Goal: Information Seeking & Learning: Learn about a topic

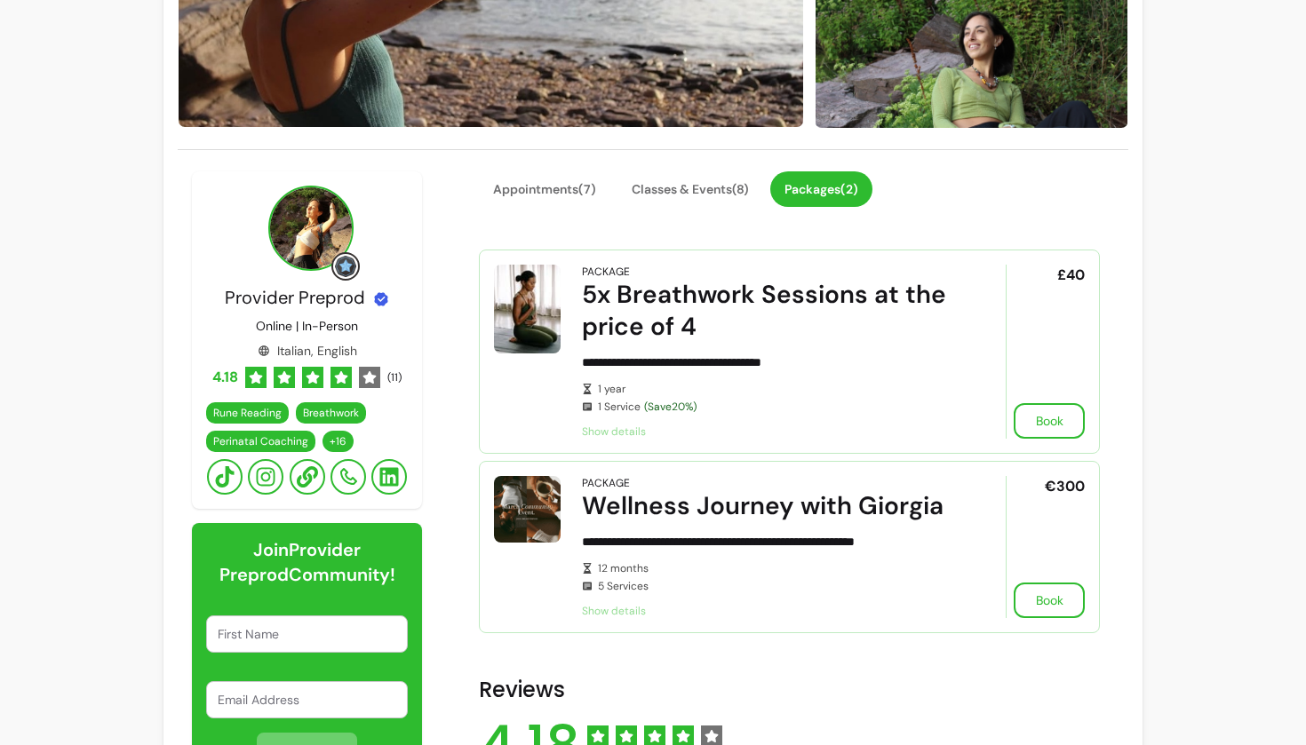
scroll to position [291, 0]
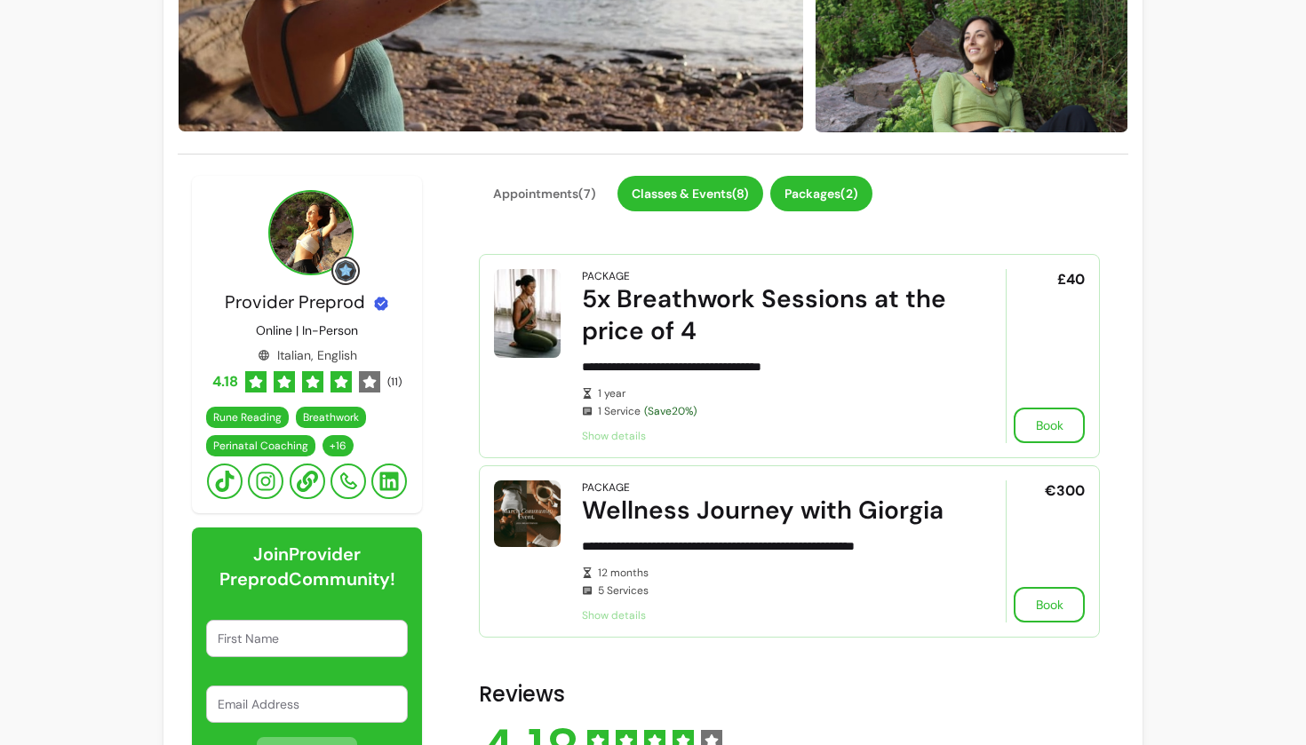
click at [717, 188] on button "Classes & Events ( 8 )" at bounding box center [690, 194] width 146 height 36
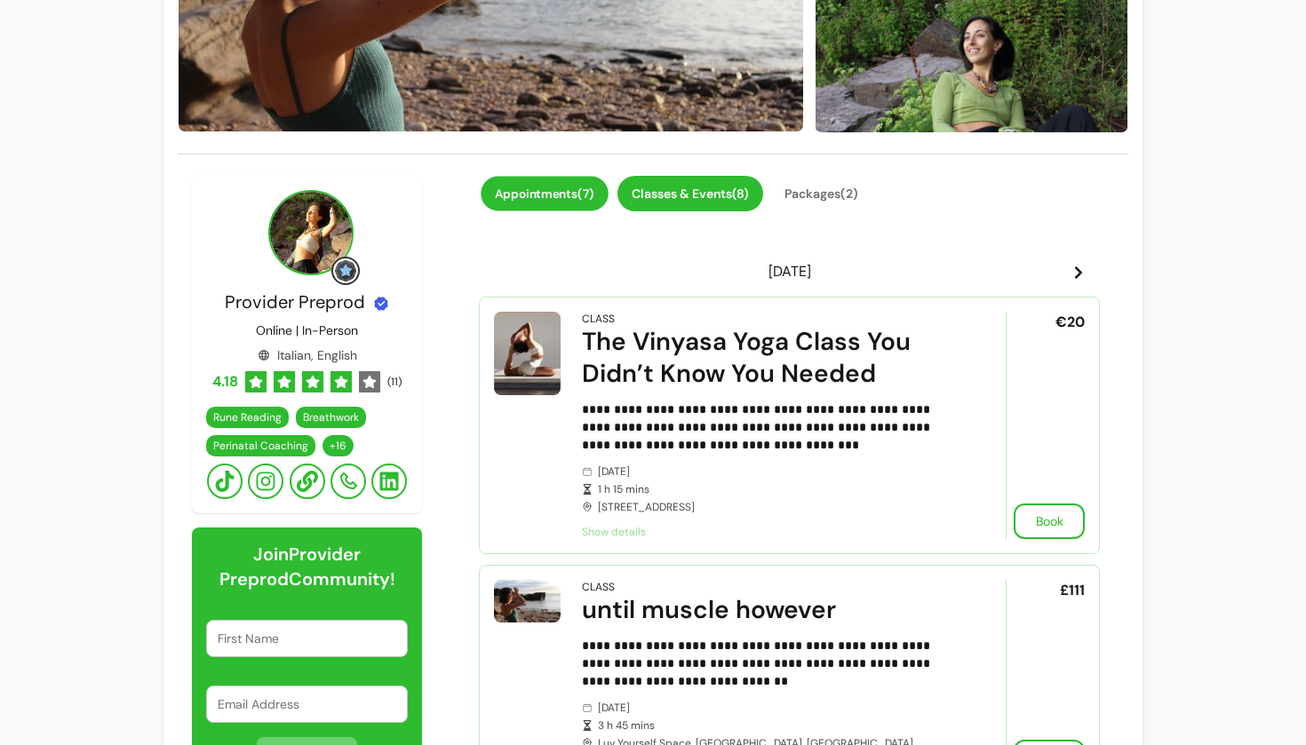
click at [542, 194] on button "Appointments ( 7 )" at bounding box center [545, 193] width 128 height 35
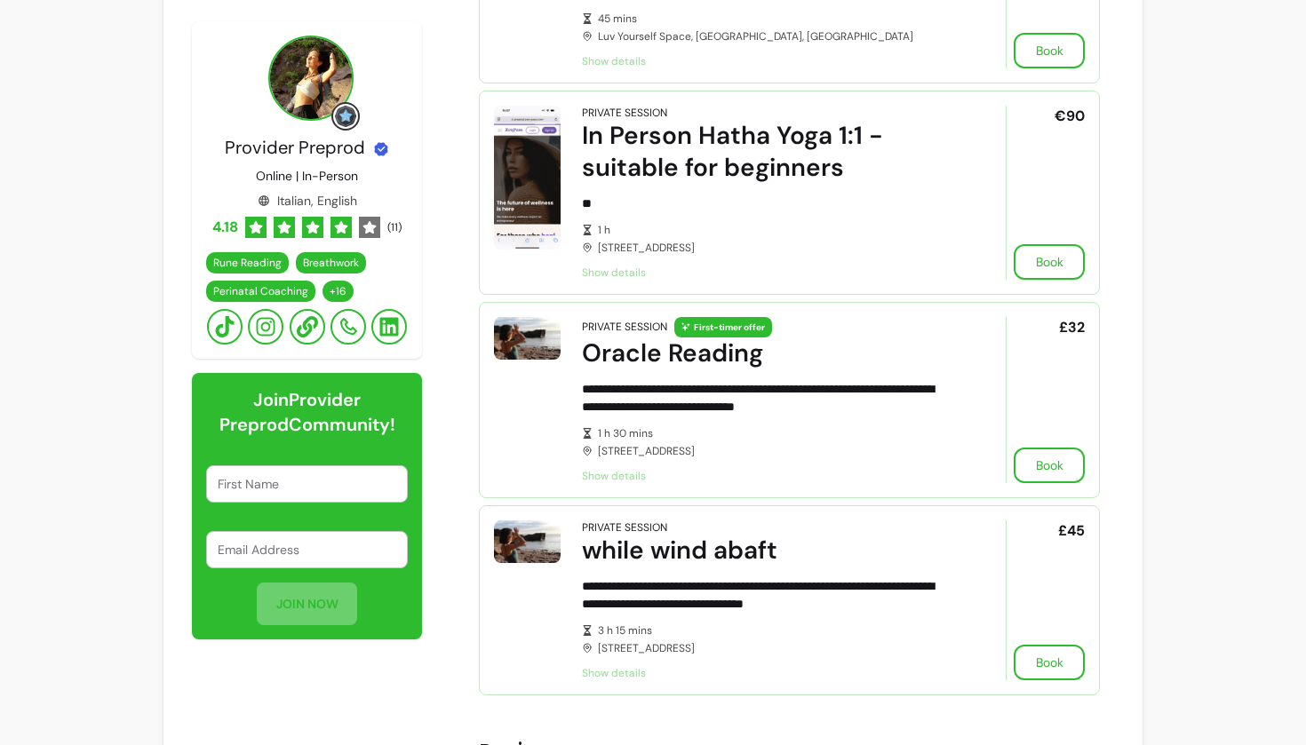
scroll to position [1364, 0]
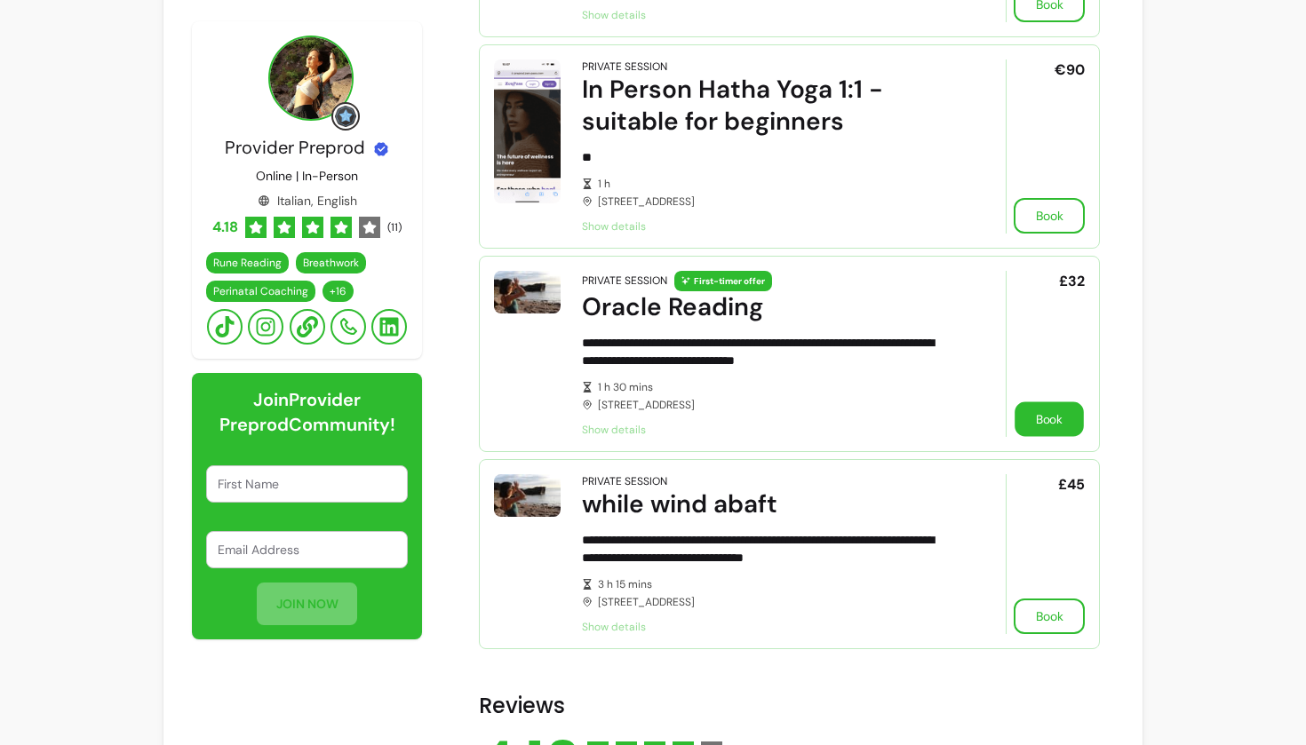
click at [1040, 417] on button "Book" at bounding box center [1048, 418] width 69 height 35
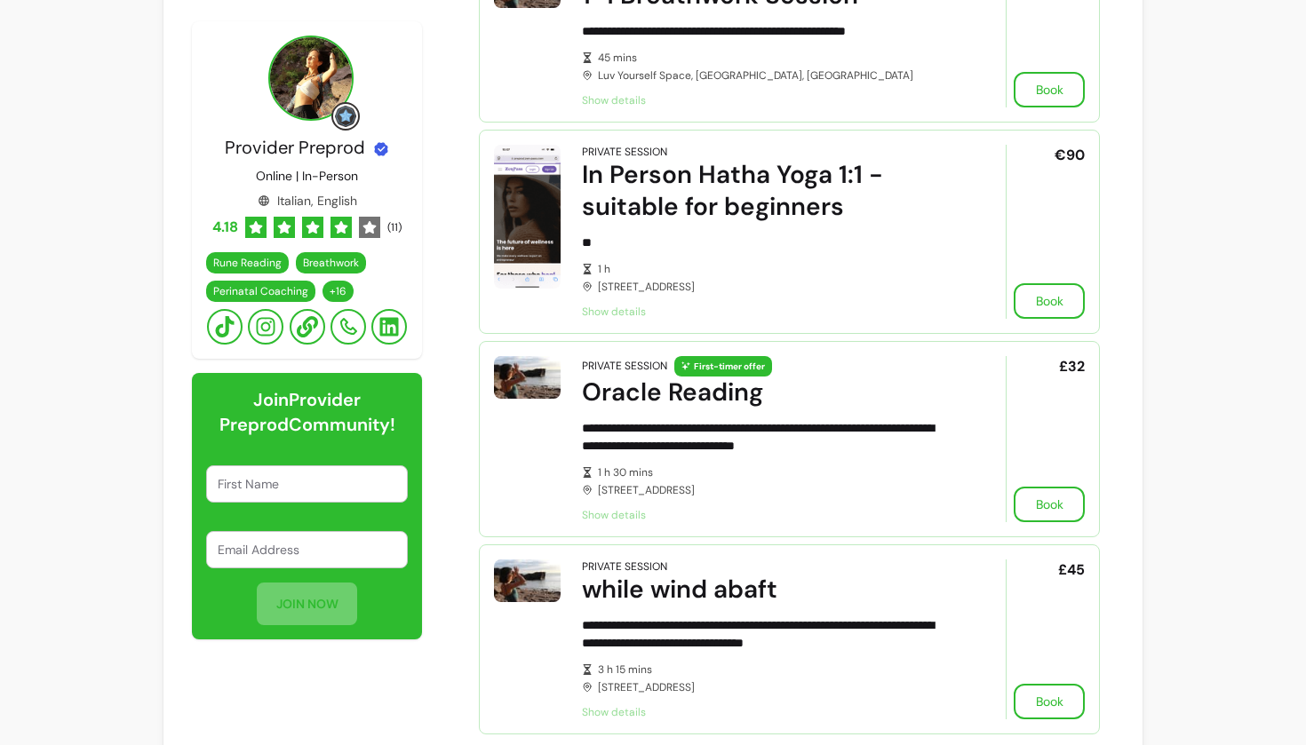
scroll to position [1278, 0]
click at [1065, 491] on button "Book" at bounding box center [1048, 505] width 69 height 35
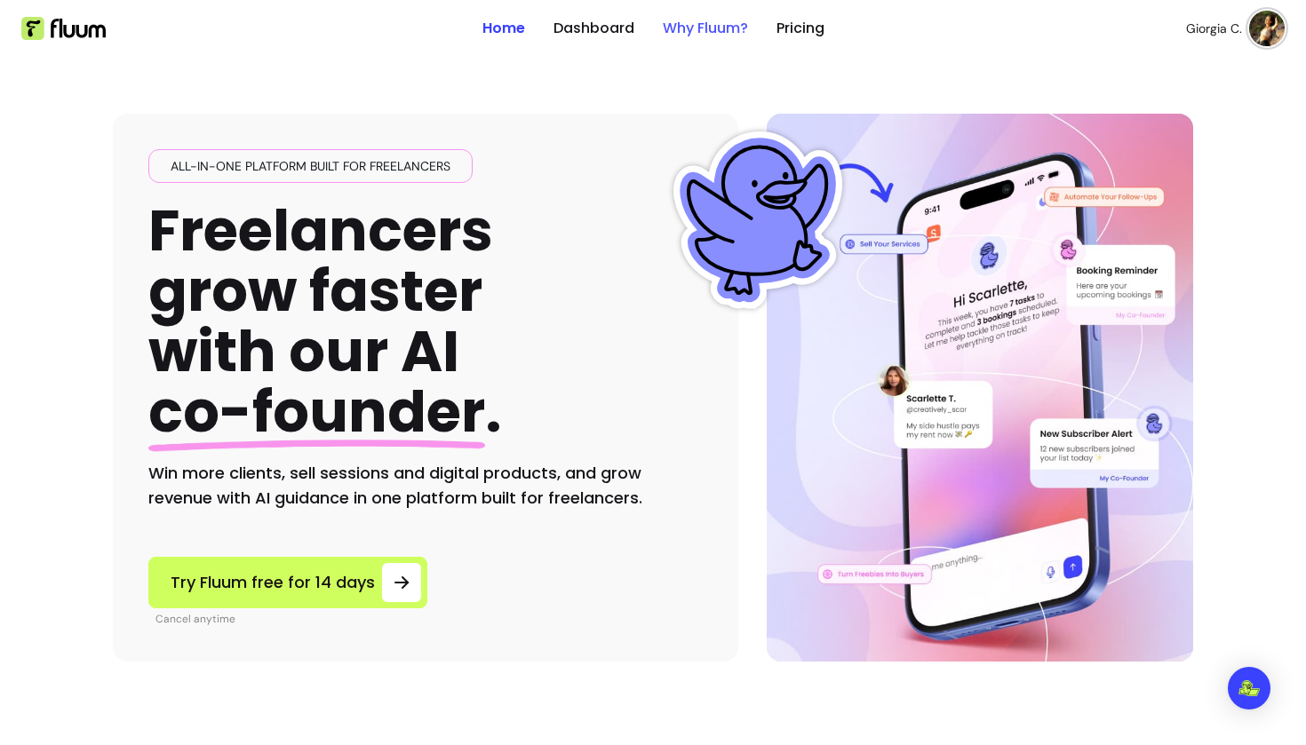
click at [708, 23] on link "Why Fluum?" at bounding box center [705, 28] width 85 height 21
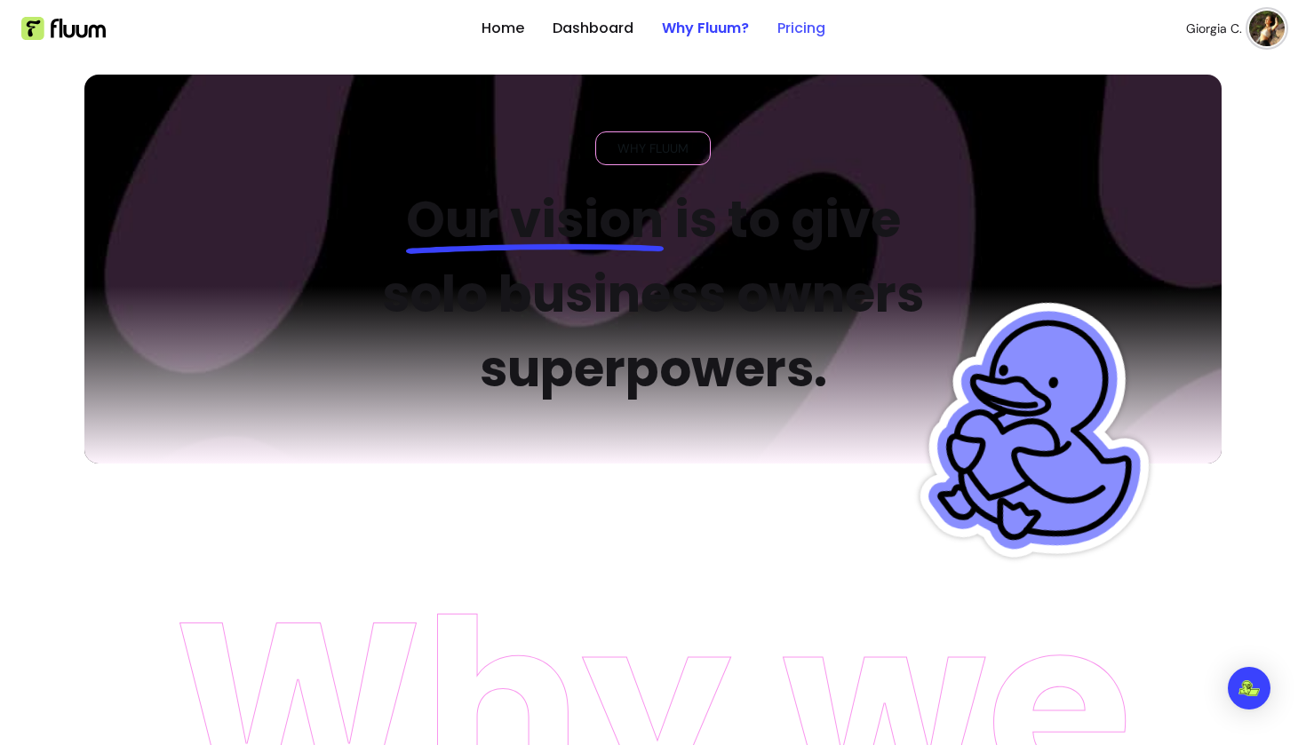
click at [783, 28] on link "Pricing" at bounding box center [801, 28] width 48 height 21
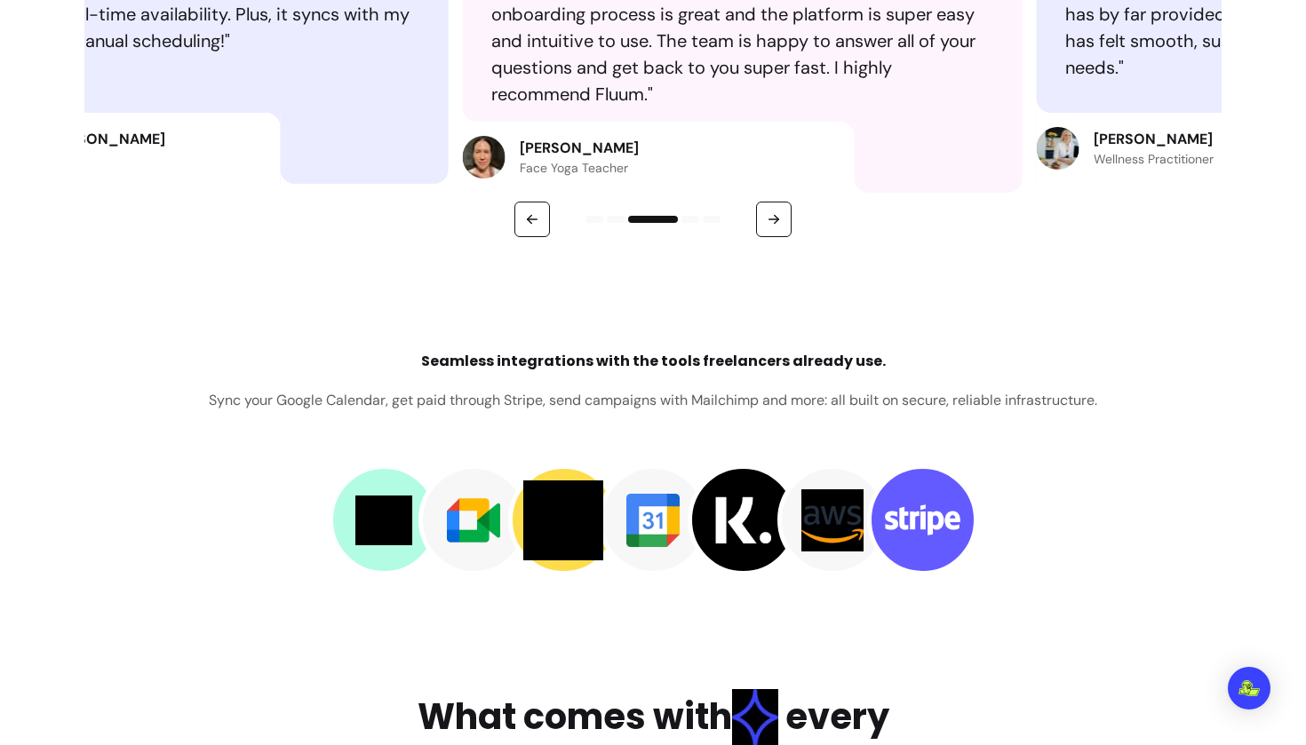
scroll to position [2348, 0]
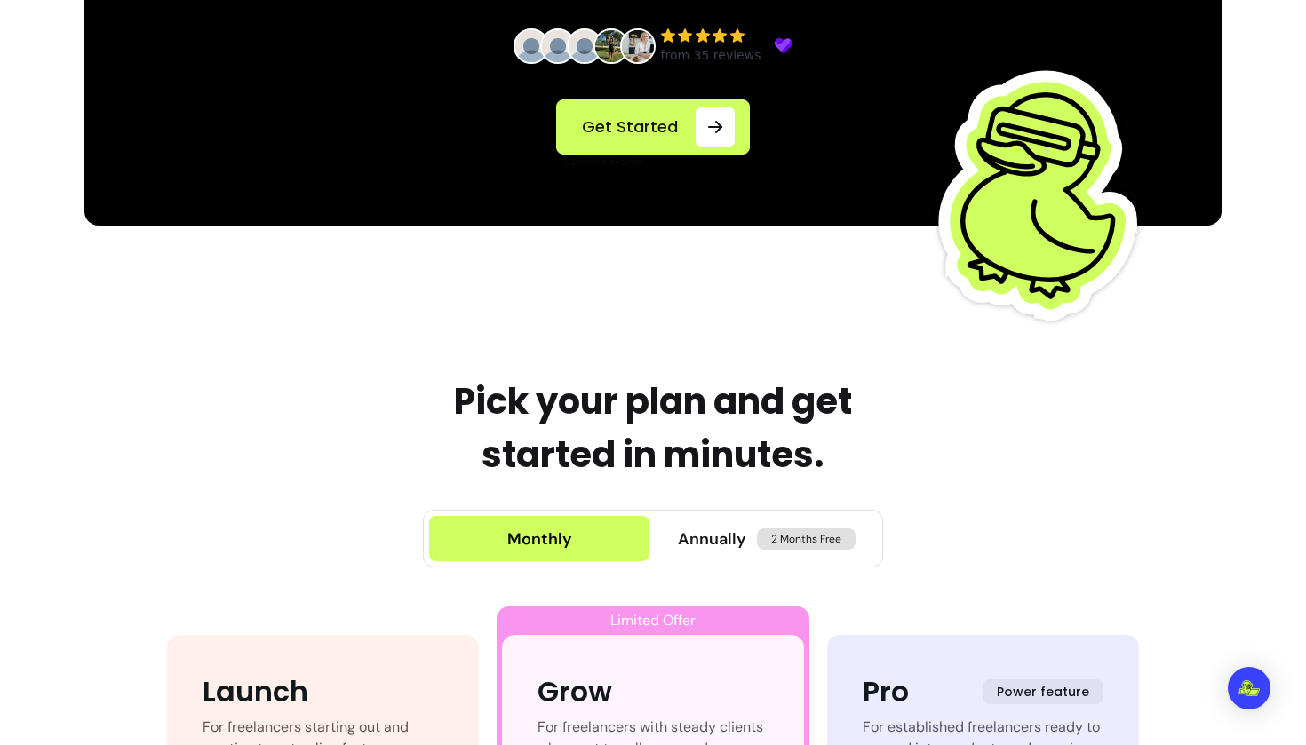
scroll to position [700, 0]
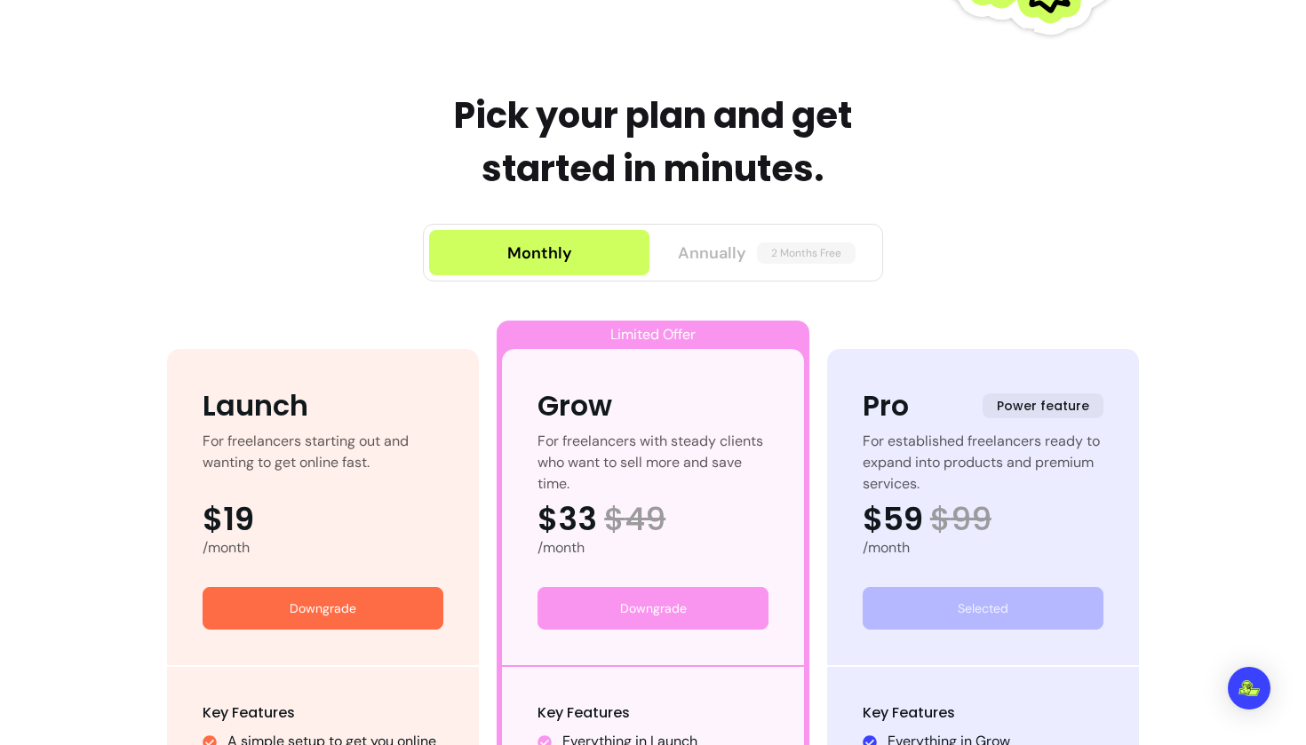
click at [687, 231] on button "Annually 2 Months Free" at bounding box center [766, 252] width 220 height 45
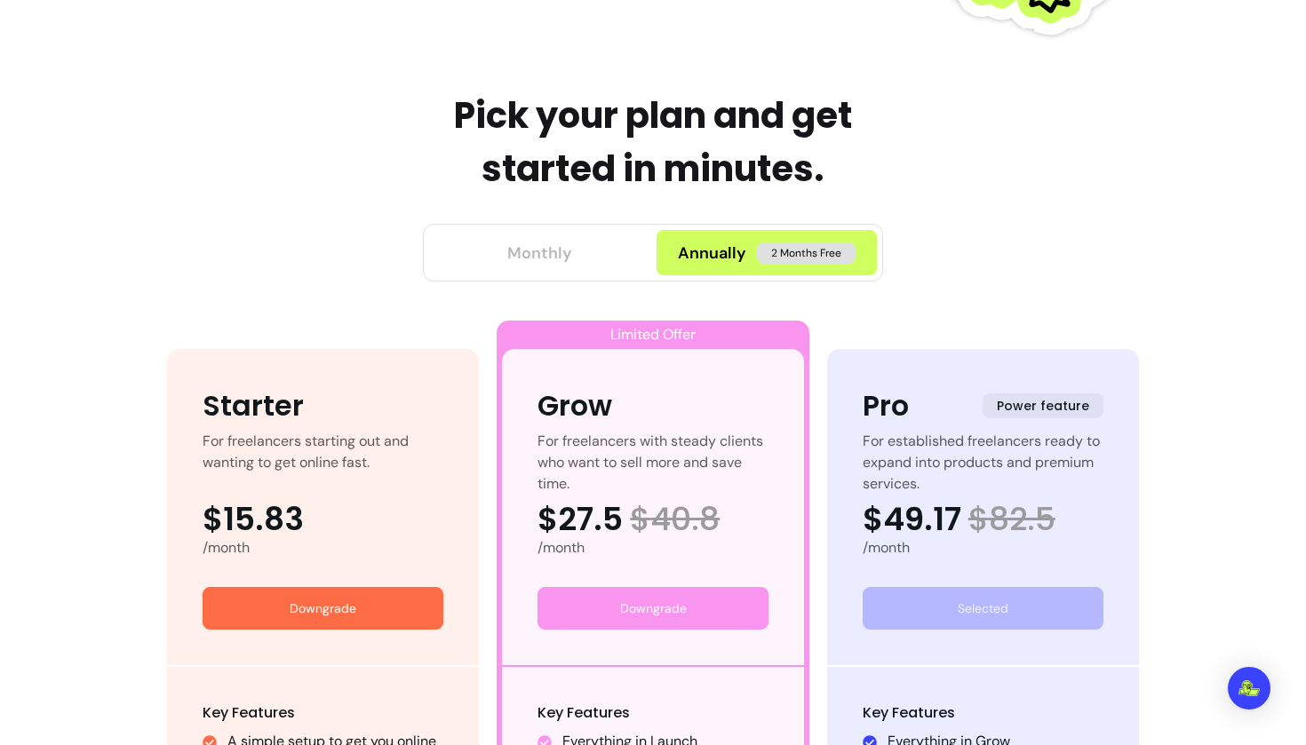
click at [582, 244] on button "Monthly" at bounding box center [539, 252] width 220 height 45
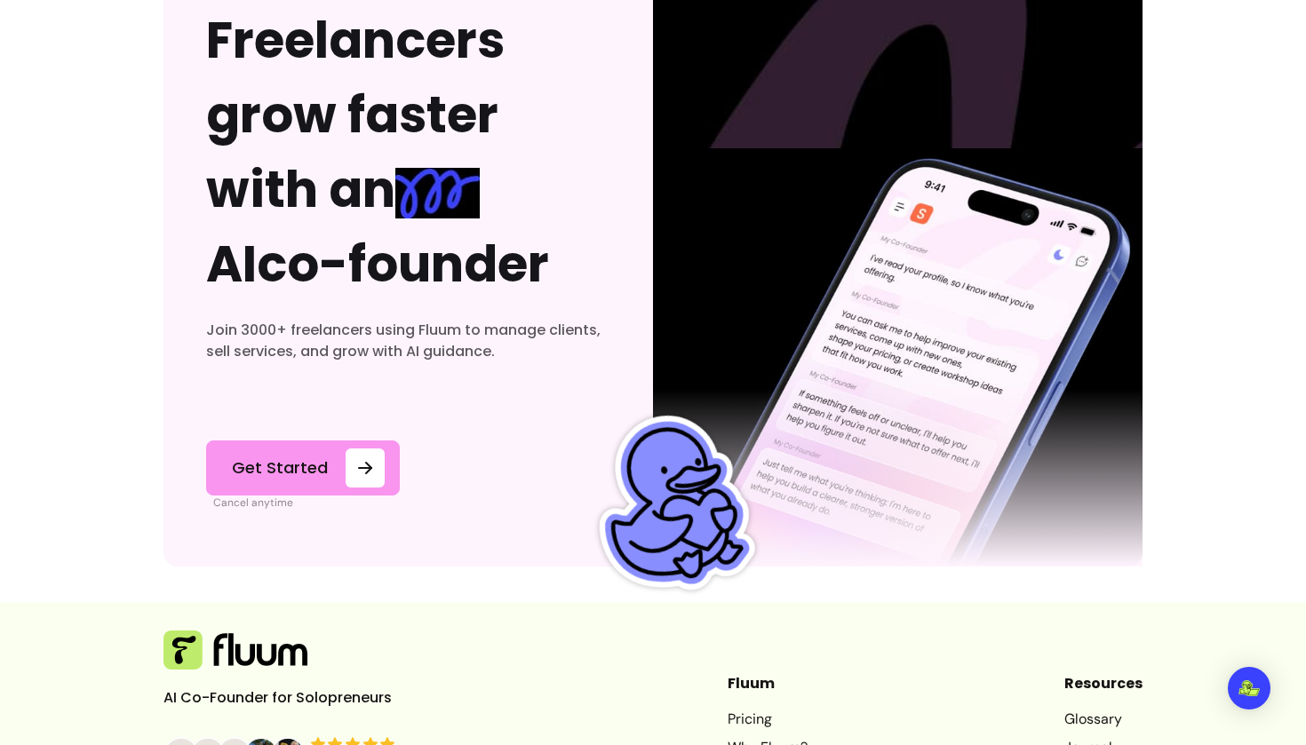
scroll to position [7992, 0]
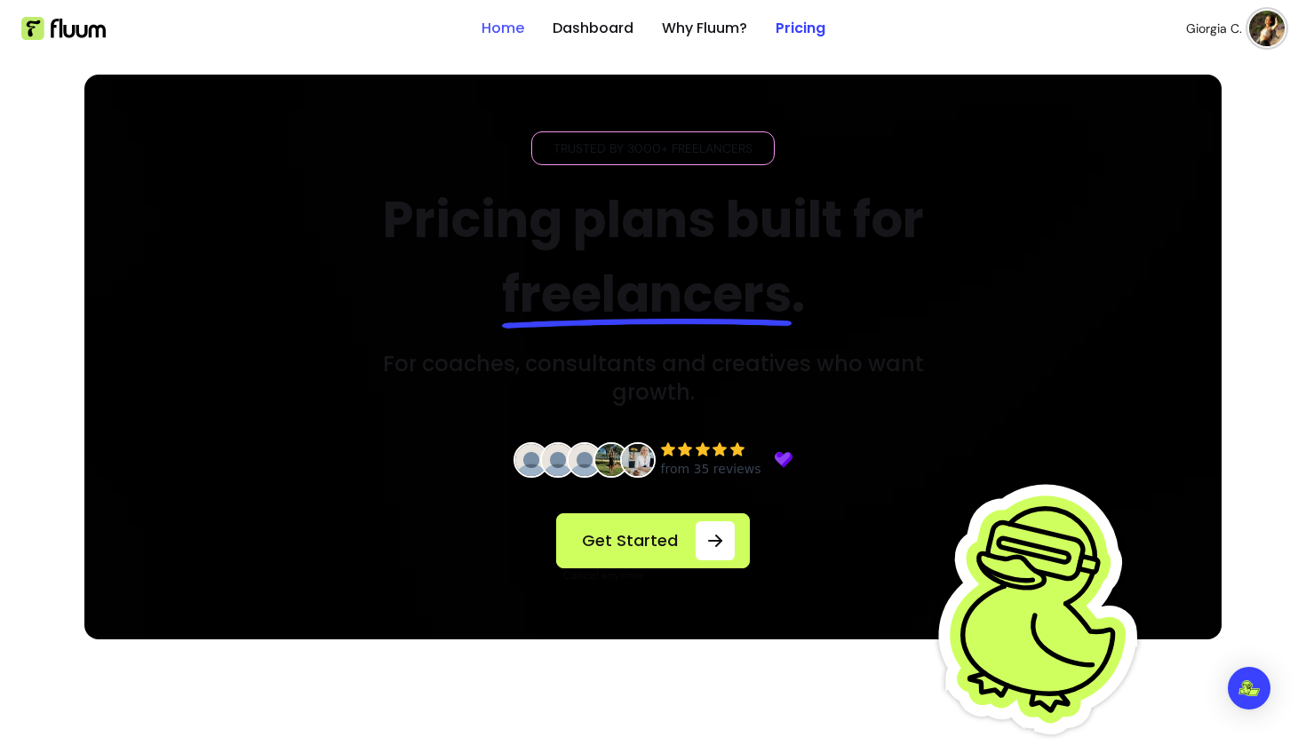
click at [504, 28] on link "Home" at bounding box center [502, 28] width 43 height 21
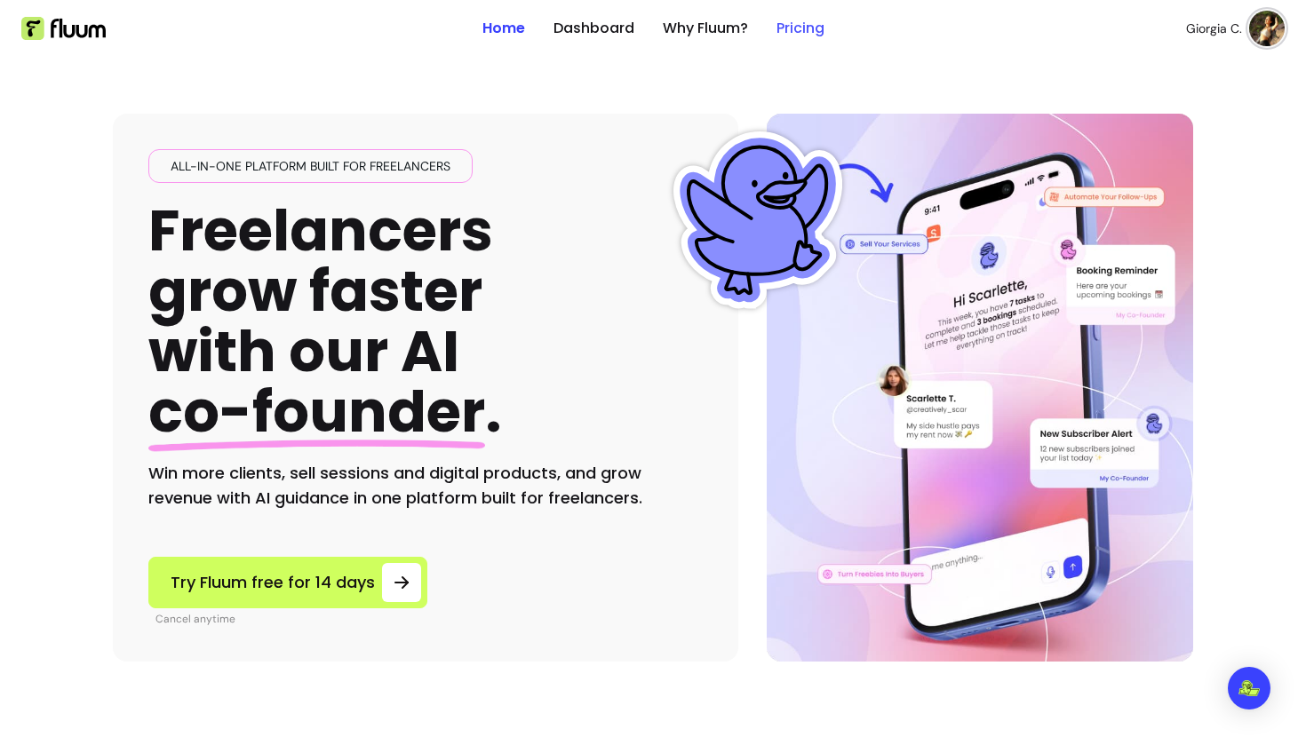
click at [806, 30] on link "Pricing" at bounding box center [800, 28] width 48 height 21
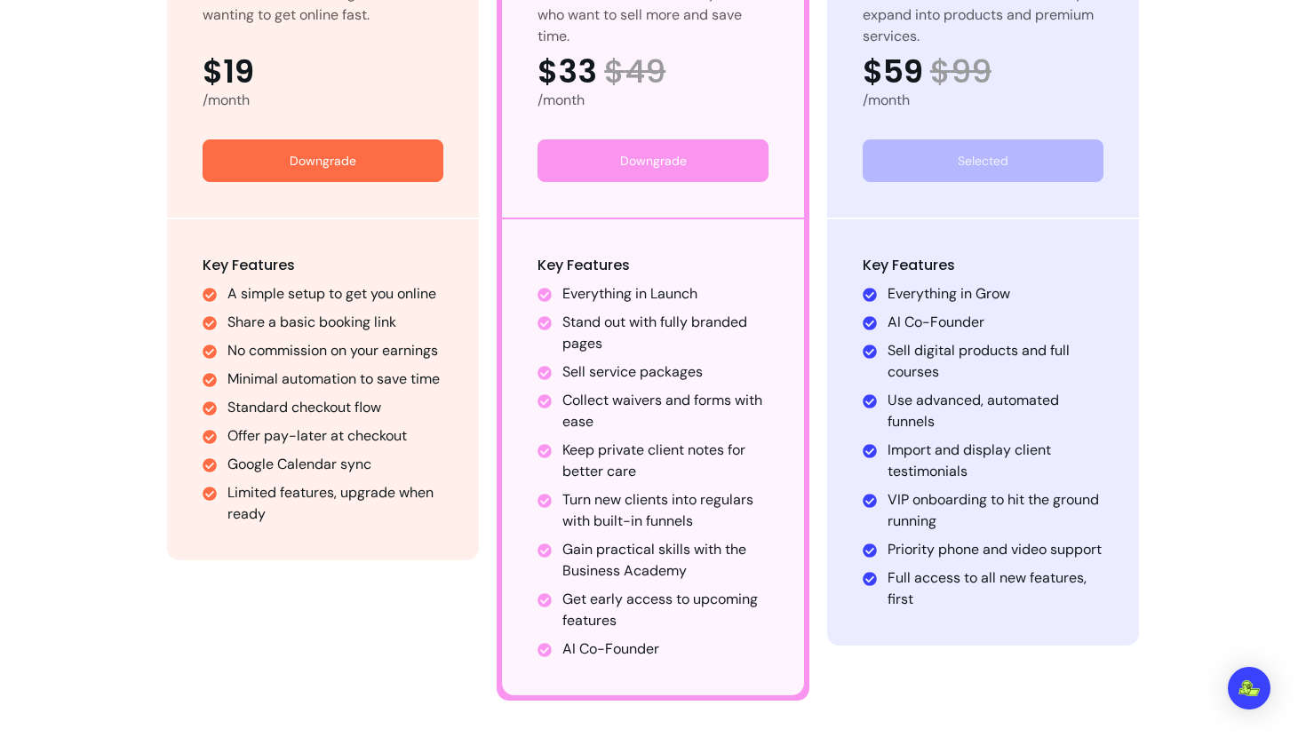
scroll to position [1149, 0]
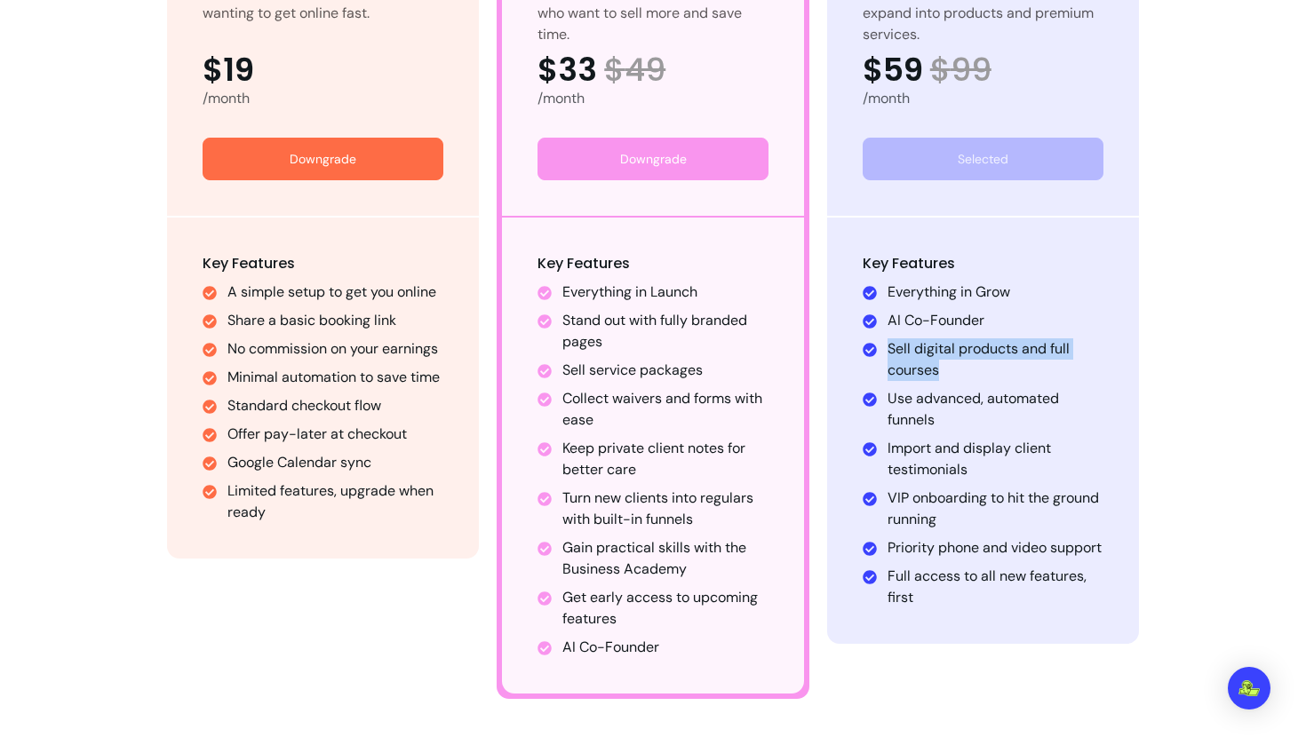
drag, startPoint x: 886, startPoint y: 343, endPoint x: 943, endPoint y: 378, distance: 67.0
click at [943, 379] on li "Sell digital products and full courses" at bounding box center [995, 359] width 217 height 43
click at [932, 404] on li "Use advanced, automated funnels" at bounding box center [995, 409] width 217 height 43
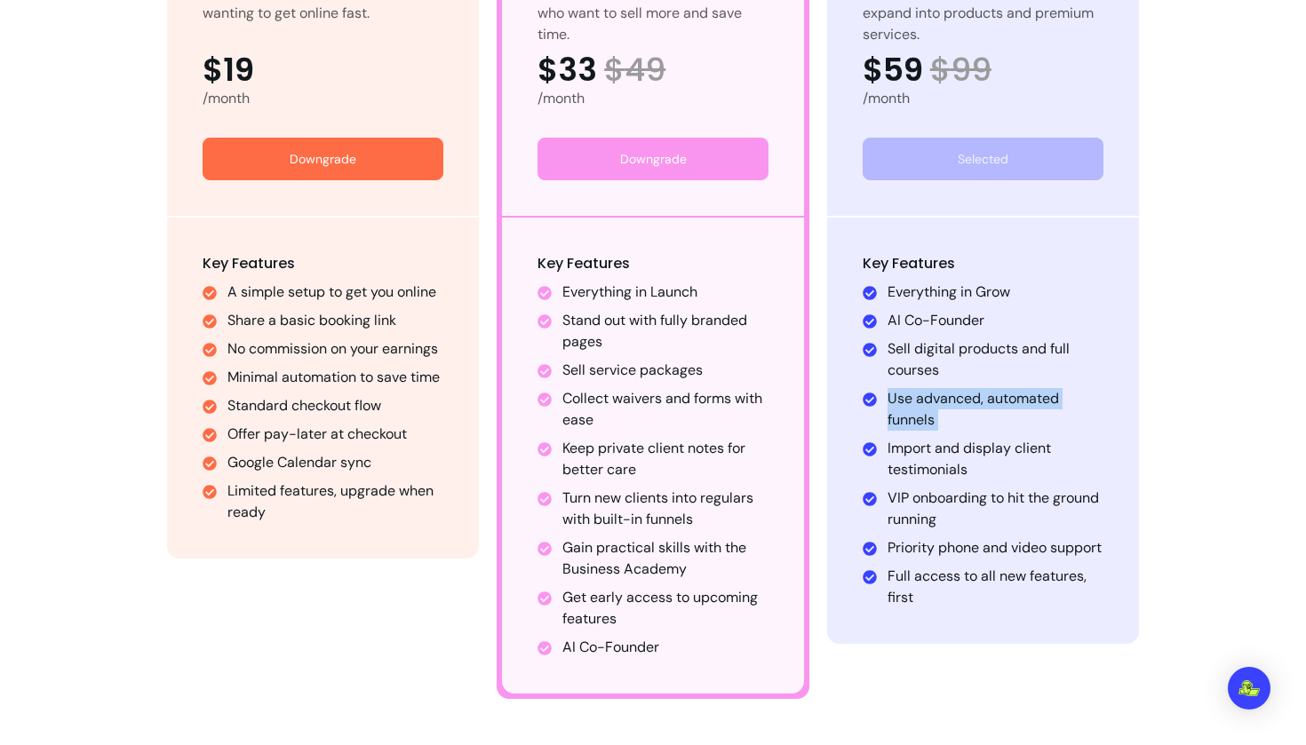
click at [932, 404] on li "Use advanced, automated funnels" at bounding box center [995, 409] width 217 height 43
click at [922, 454] on li "Import and display client testimonials" at bounding box center [995, 459] width 217 height 43
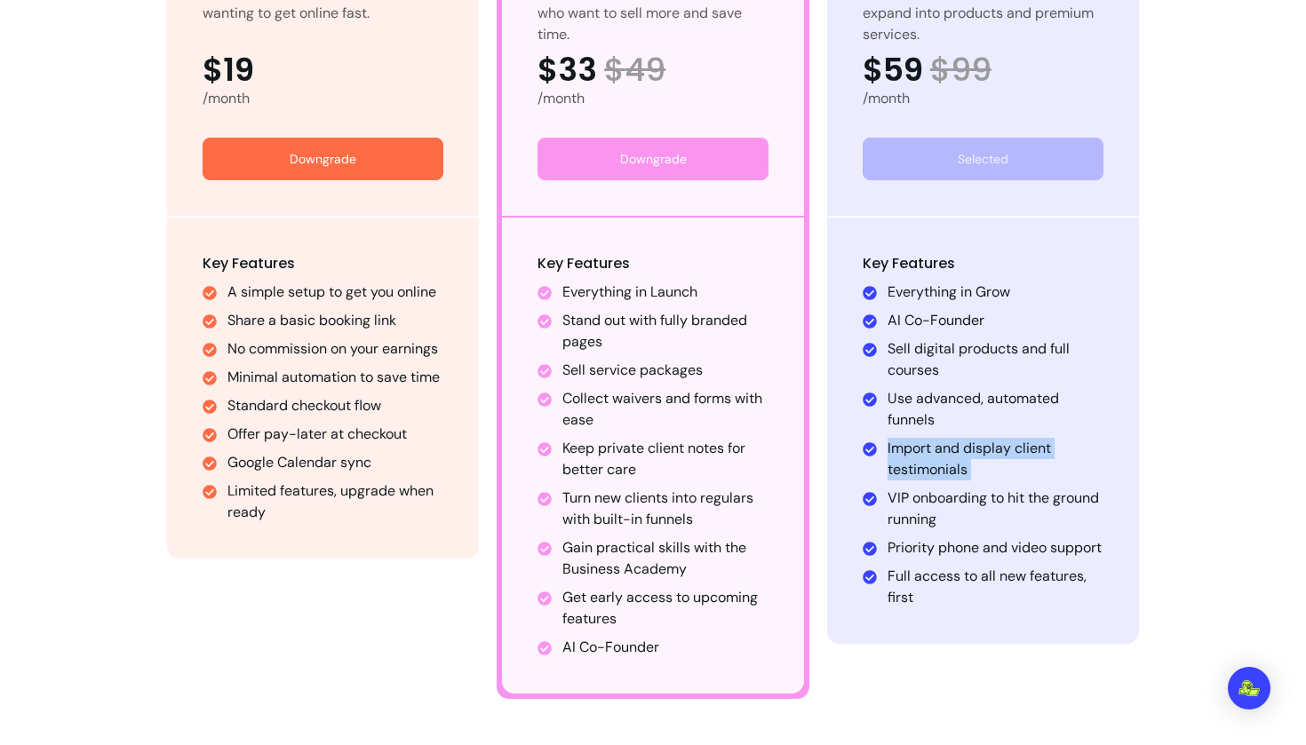
click at [922, 454] on li "Import and display client testimonials" at bounding box center [995, 459] width 217 height 43
click at [922, 495] on li "VIP onboarding to hit the ground running" at bounding box center [995, 509] width 217 height 43
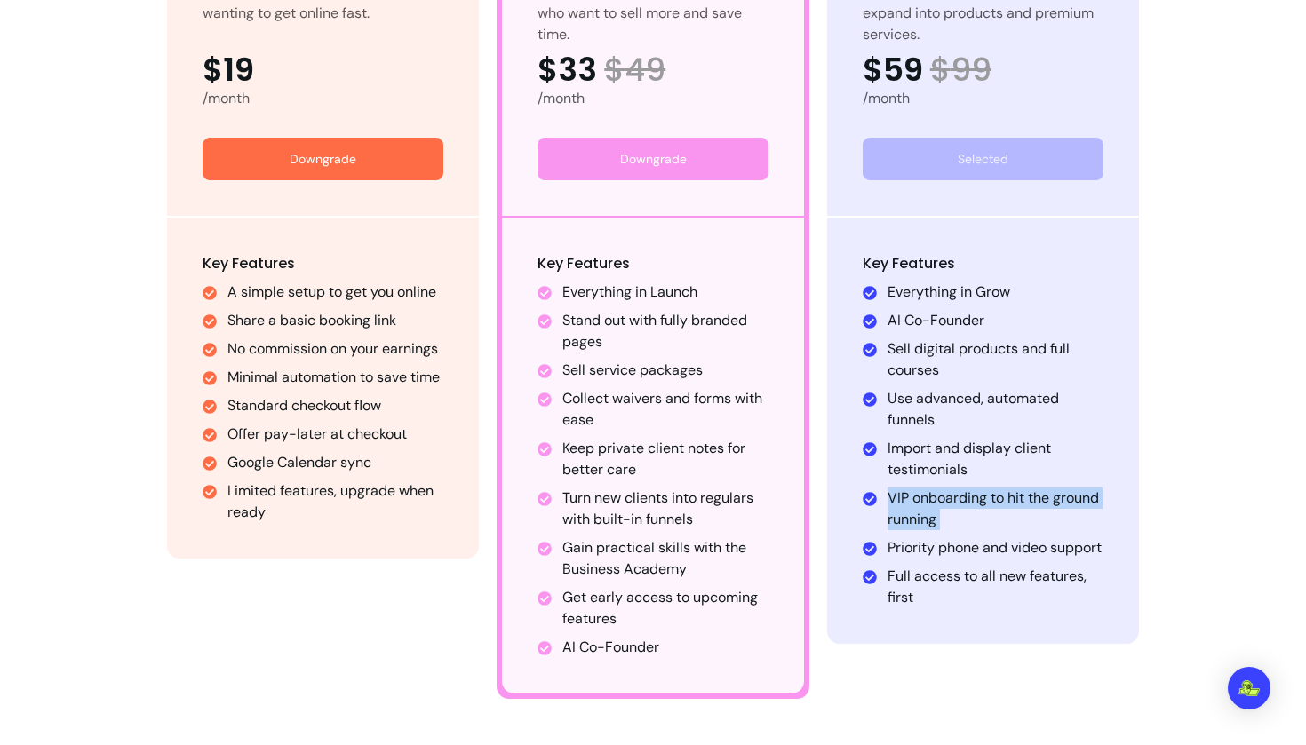
click at [922, 495] on li "VIP onboarding to hit the ground running" at bounding box center [995, 509] width 217 height 43
click at [657, 486] on ul "Everything in Launch Stand out with fully branded pages Sell service packages C…" at bounding box center [652, 470] width 231 height 377
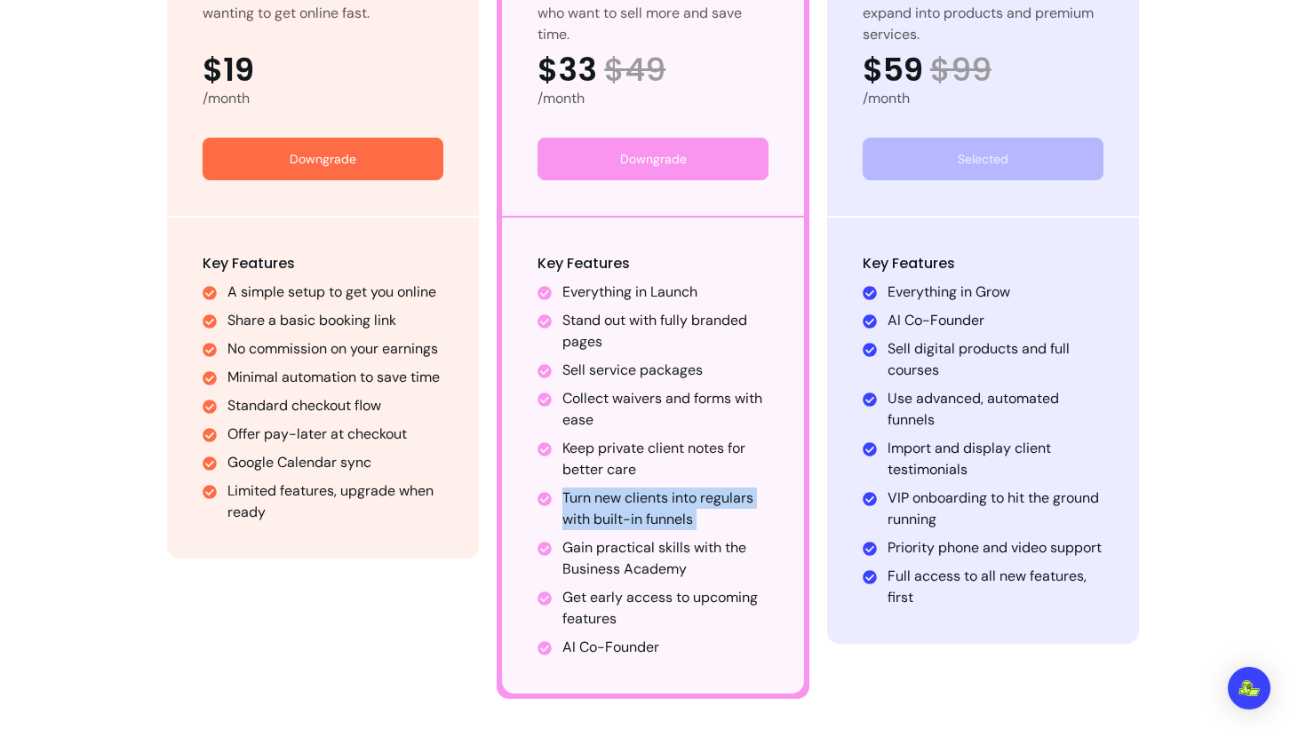
click at [657, 486] on ul "Everything in Launch Stand out with fully branded pages Sell service packages C…" at bounding box center [652, 470] width 231 height 377
click at [635, 549] on li "Gain practical skills with the Business Academy" at bounding box center [665, 558] width 206 height 43
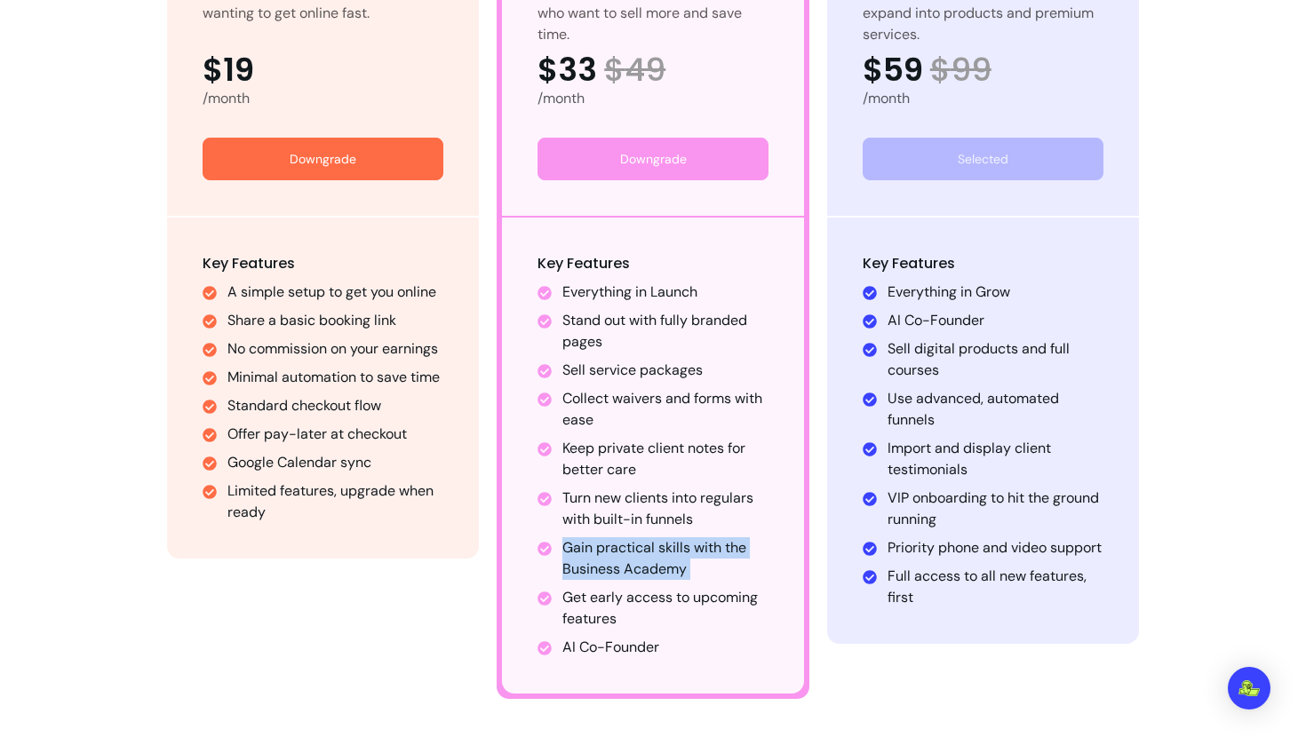
click at [635, 549] on li "Gain practical skills with the Business Academy" at bounding box center [665, 558] width 206 height 43
drag, startPoint x: 639, startPoint y: 611, endPoint x: 545, endPoint y: 536, distance: 119.4
click at [545, 536] on ul "Everything in Launch Stand out with fully branded pages Sell service packages C…" at bounding box center [652, 470] width 231 height 377
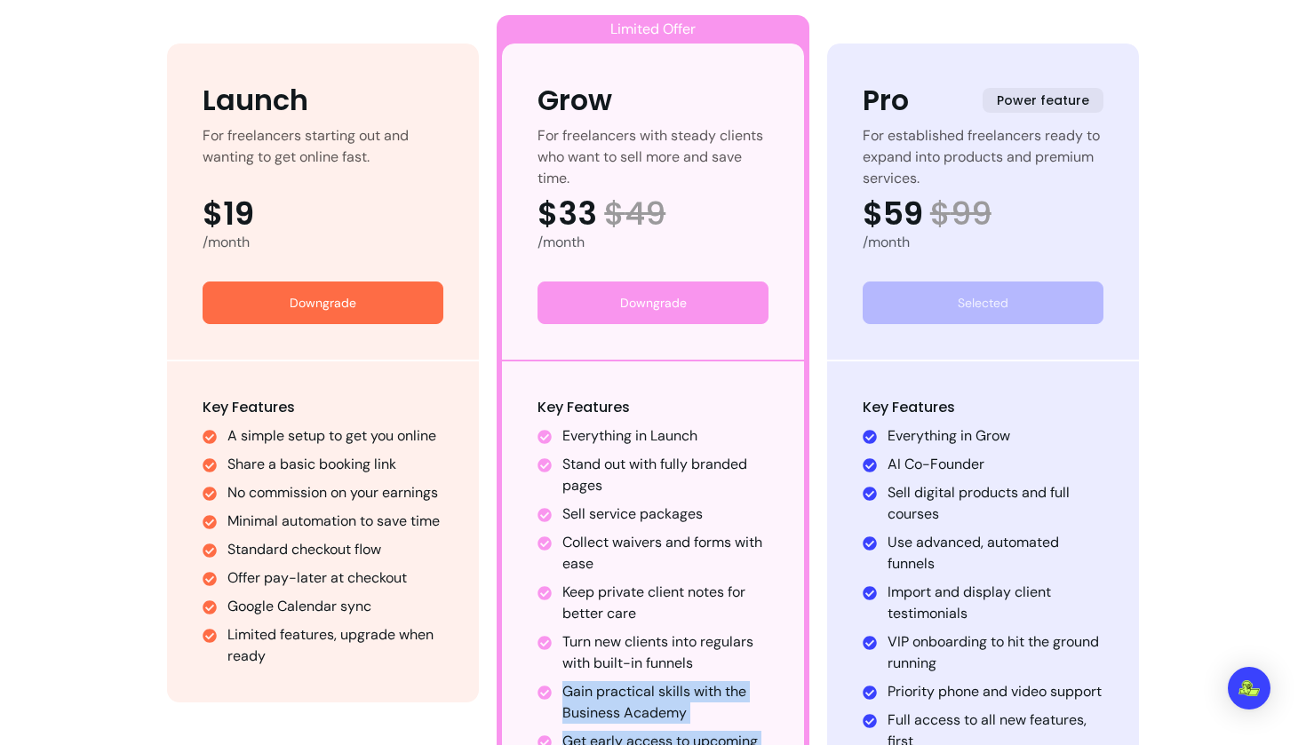
scroll to position [1013, 0]
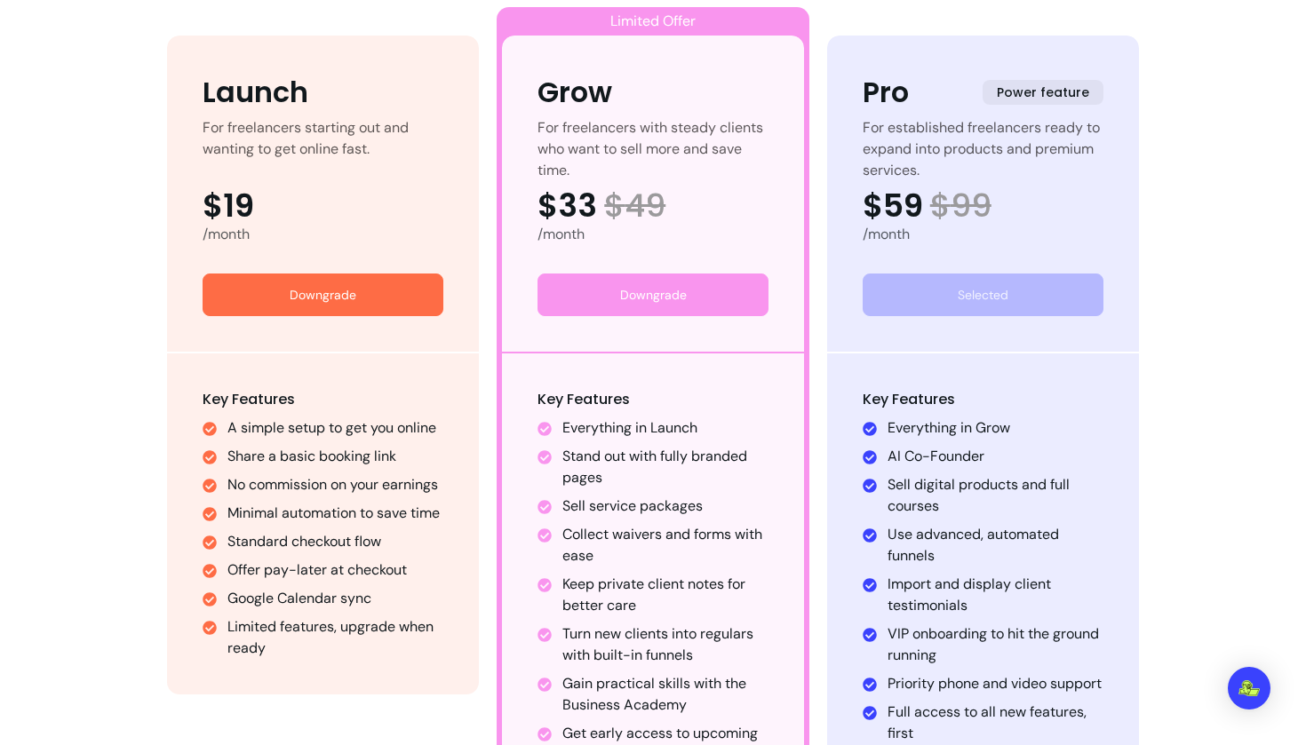
click at [902, 160] on div "For established freelancers ready to expand into products and premium services." at bounding box center [983, 138] width 242 height 43
click at [881, 160] on div "For established freelancers ready to expand into products and premium services." at bounding box center [983, 138] width 242 height 43
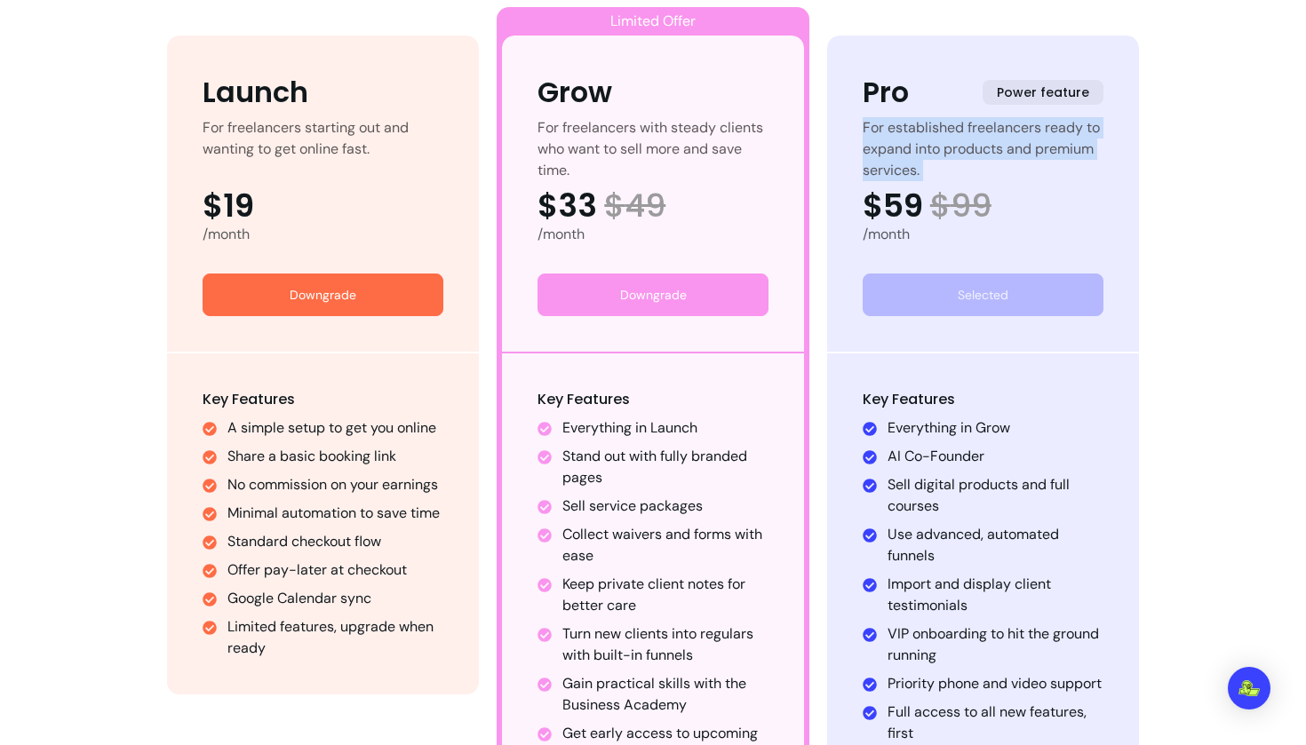
click at [881, 160] on div "For established freelancers ready to expand into products and premium services." at bounding box center [983, 138] width 242 height 43
click at [926, 163] on div "Pro Power feature For established freelancers ready to expand into products and…" at bounding box center [983, 194] width 313 height 316
click at [917, 155] on div "For established freelancers ready to expand into products and premium services." at bounding box center [983, 138] width 242 height 43
click at [924, 174] on div "Pro Power feature For established freelancers ready to expand into products and…" at bounding box center [983, 194] width 313 height 316
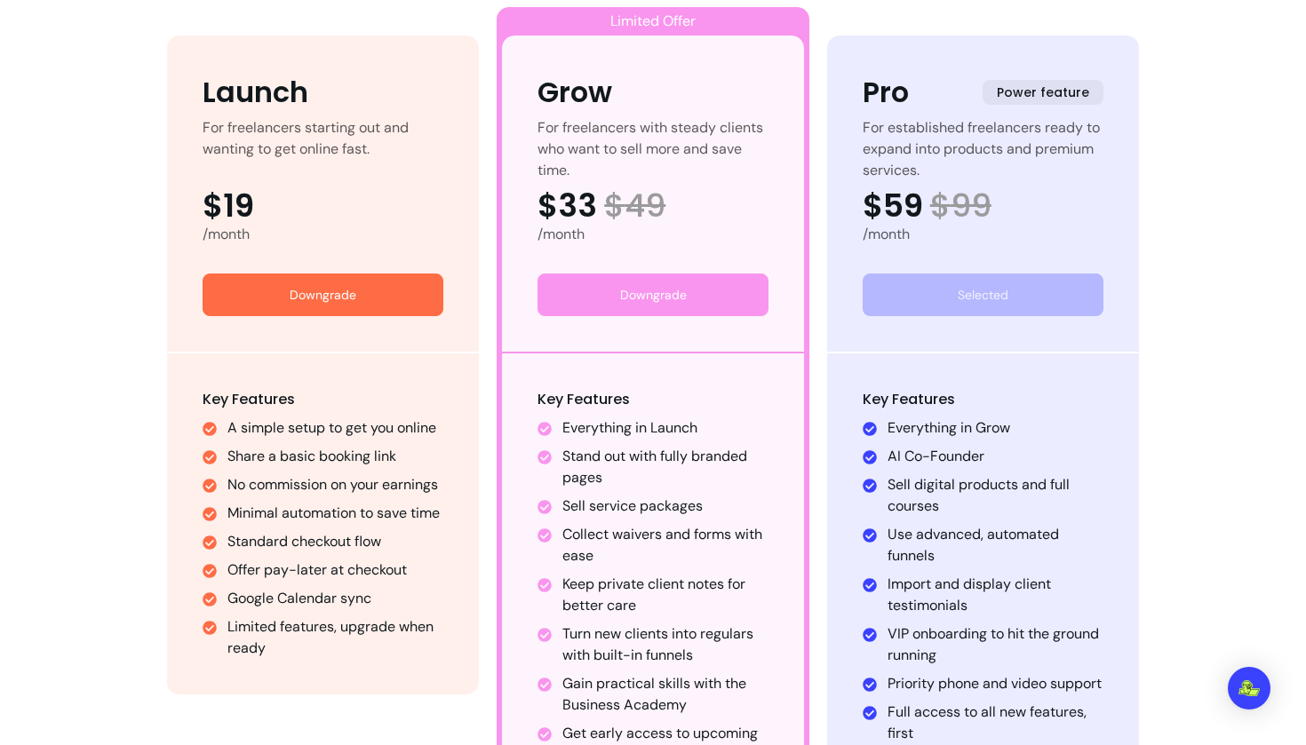
click at [956, 305] on div "Pro Power feature For established freelancers ready to expand into products and…" at bounding box center [983, 194] width 313 height 316
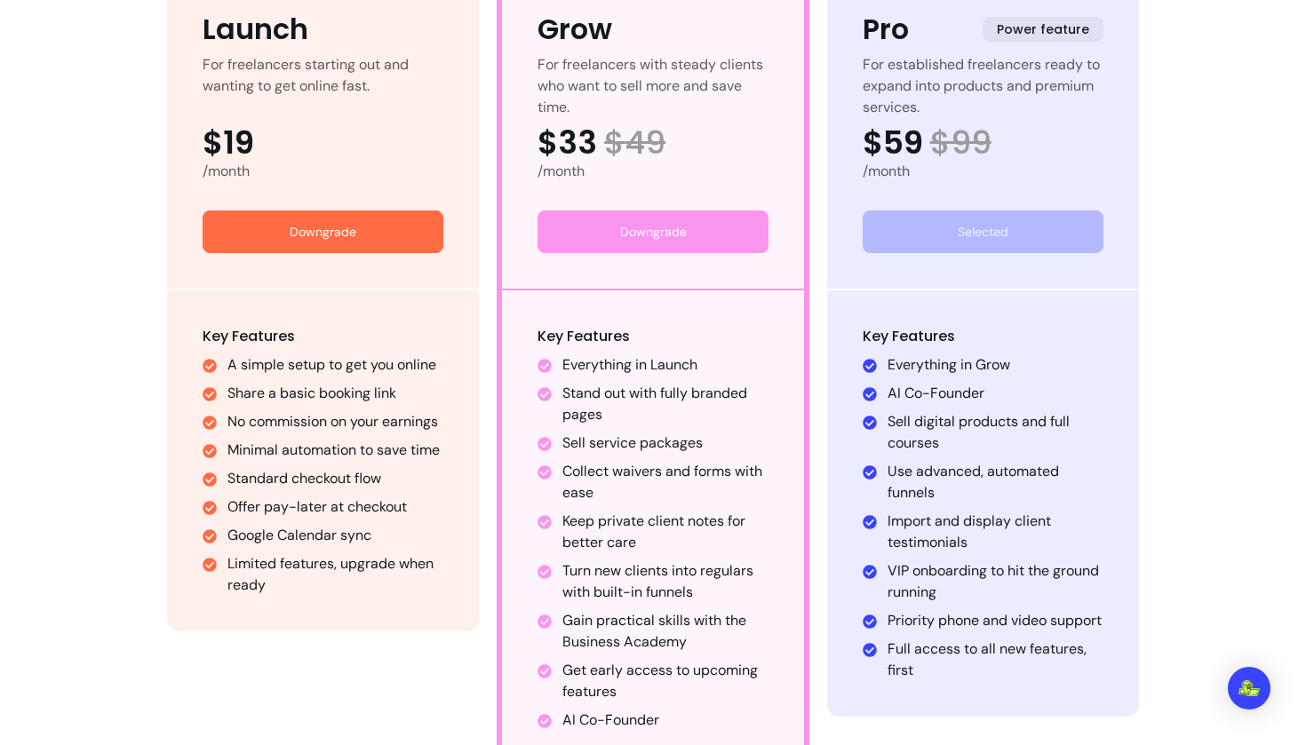
scroll to position [1083, 0]
